Goal: Find specific page/section: Find specific page/section

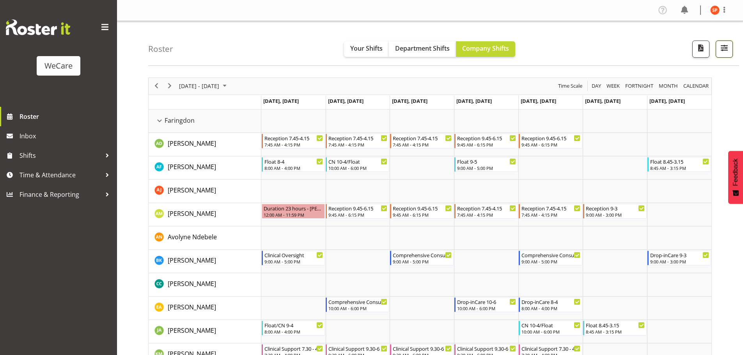
click at [726, 50] on span "button" at bounding box center [724, 48] width 10 height 10
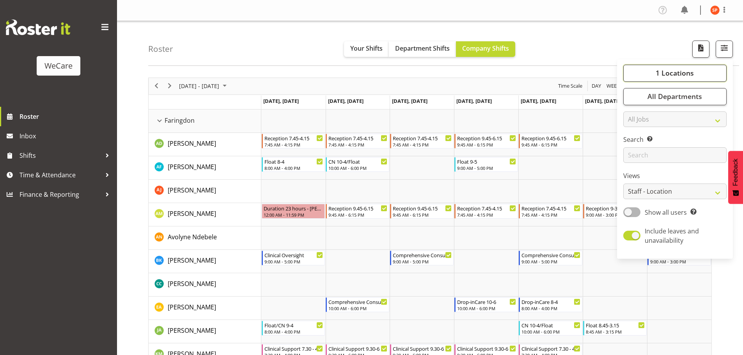
click at [675, 78] on button "1 Locations" at bounding box center [674, 73] width 103 height 17
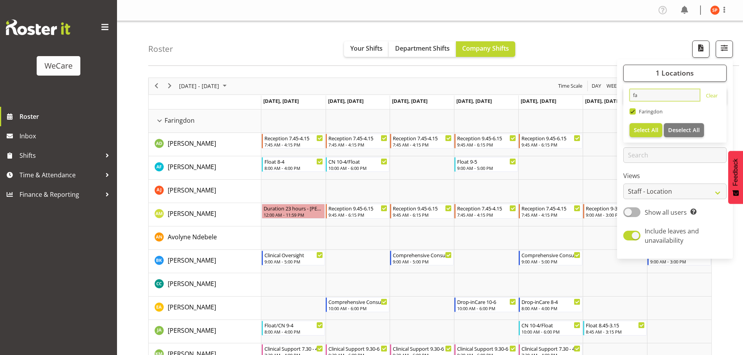
drag, startPoint x: 659, startPoint y: 95, endPoint x: 582, endPoint y: 95, distance: 77.2
click at [582, 95] on div "Roster Your Shifts Department Shifts Company Shifts 1 Locations fa Clear [GEOGR…" at bounding box center [430, 337] width 626 height 633
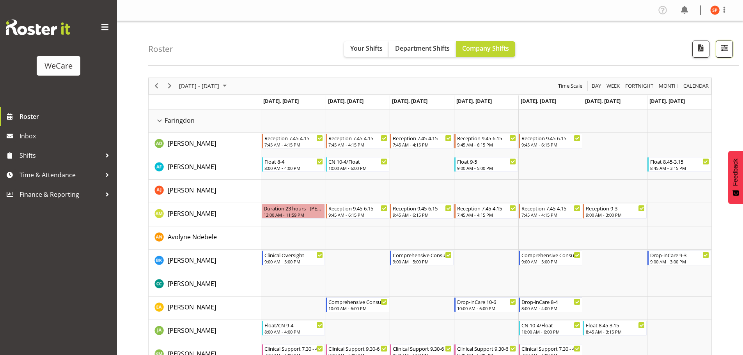
click at [721, 48] on span "button" at bounding box center [724, 48] width 10 height 10
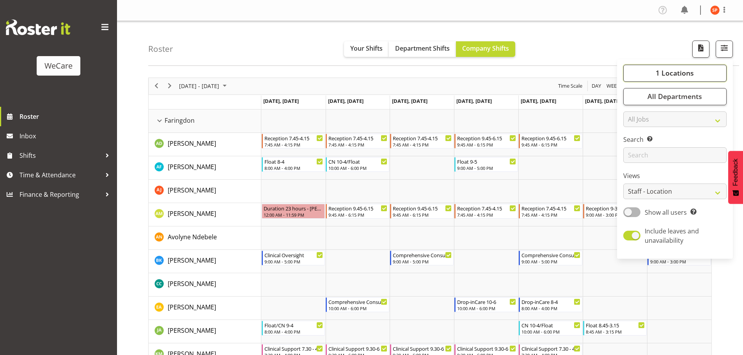
click at [667, 72] on span "1 Locations" at bounding box center [674, 72] width 38 height 9
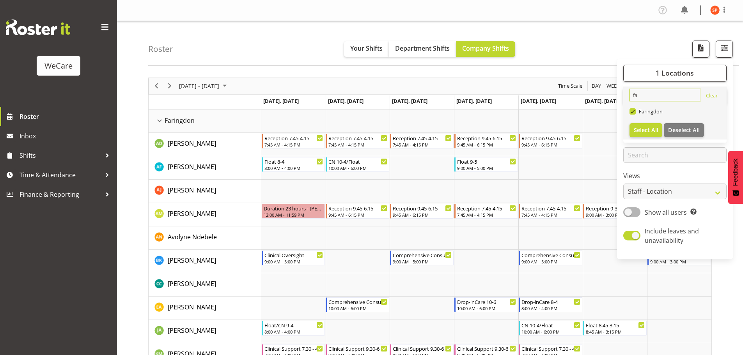
click at [652, 94] on input "fa" at bounding box center [664, 95] width 71 height 12
type input "f"
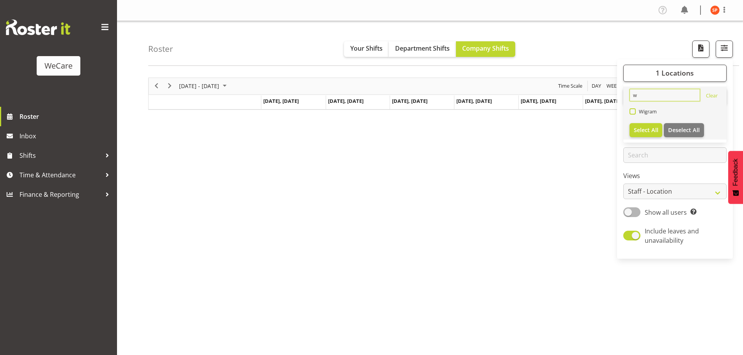
type input "w"
click at [631, 111] on span at bounding box center [632, 111] width 6 height 6
click at [631, 111] on input "Wigram" at bounding box center [631, 111] width 5 height 5
checkbox input "true"
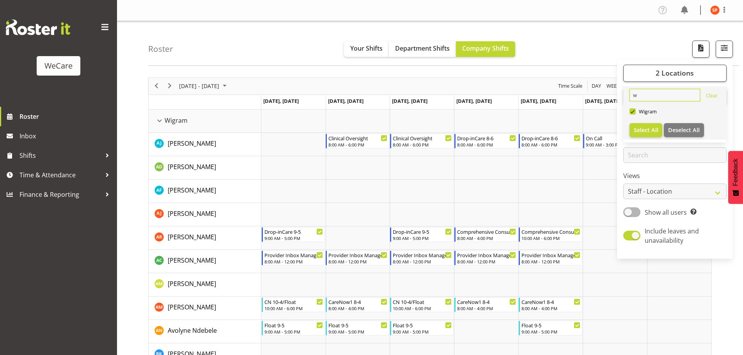
click at [647, 97] on input "w" at bounding box center [664, 95] width 71 height 12
type input "wi"
click at [647, 131] on span "Select All" at bounding box center [645, 129] width 25 height 7
click at [541, 34] on div "Roster Your Shifts Department Shifts Company Shifts 1 Locations wi [GEOGRAPHIC_…" at bounding box center [443, 43] width 591 height 45
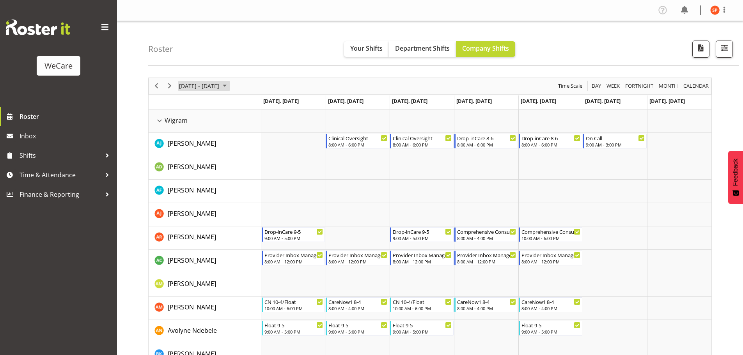
click at [193, 87] on span "[DATE] - [DATE]" at bounding box center [199, 86] width 42 height 10
click at [244, 108] on span "previous month" at bounding box center [247, 106] width 14 height 14
drag, startPoint x: 236, startPoint y: 173, endPoint x: 254, endPoint y: 178, distance: 18.2
click at [236, 173] on span "22" at bounding box center [237, 172] width 12 height 12
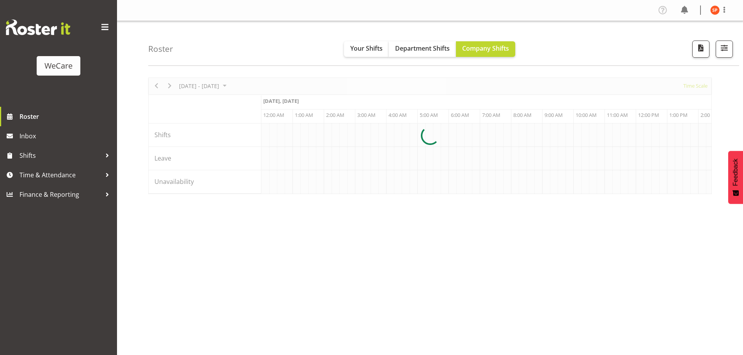
select select "shiftH"
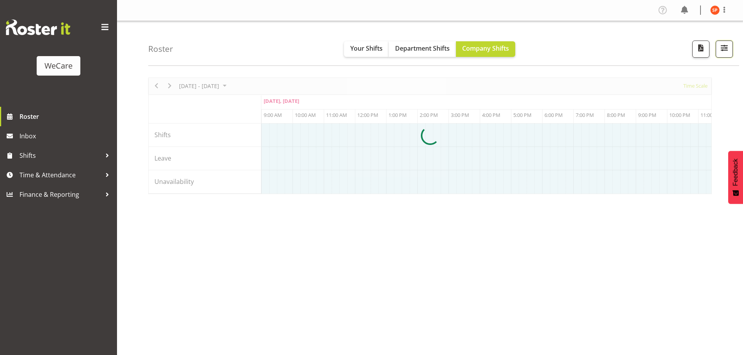
click at [724, 50] on span "button" at bounding box center [724, 48] width 10 height 10
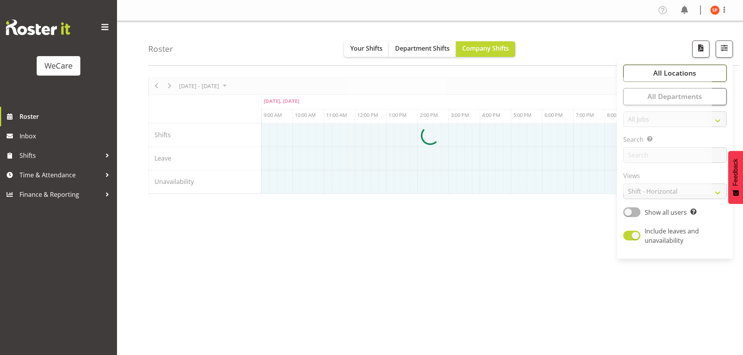
click at [692, 72] on span "All Locations" at bounding box center [674, 72] width 43 height 9
